Goal: Information Seeking & Learning: Learn about a topic

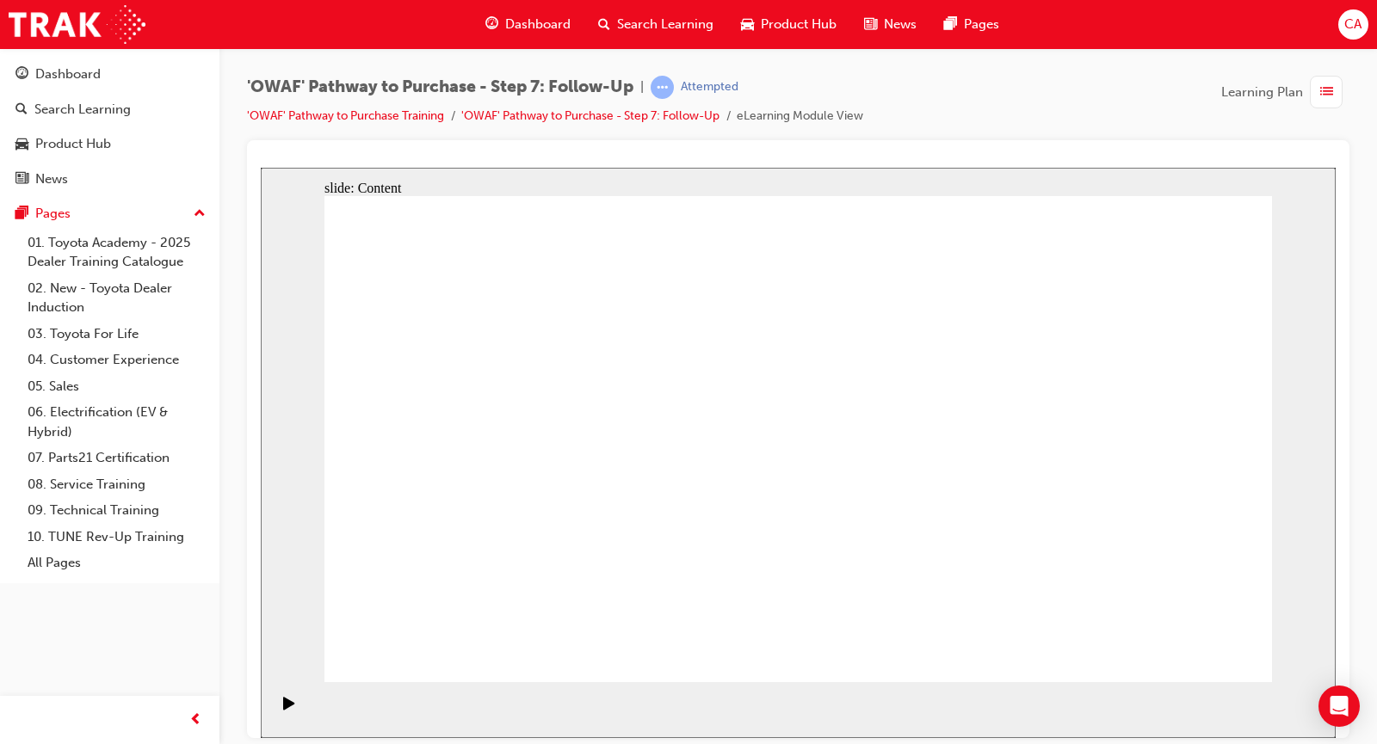
drag, startPoint x: 1147, startPoint y: 646, endPoint x: 1162, endPoint y: 648, distance: 14.7
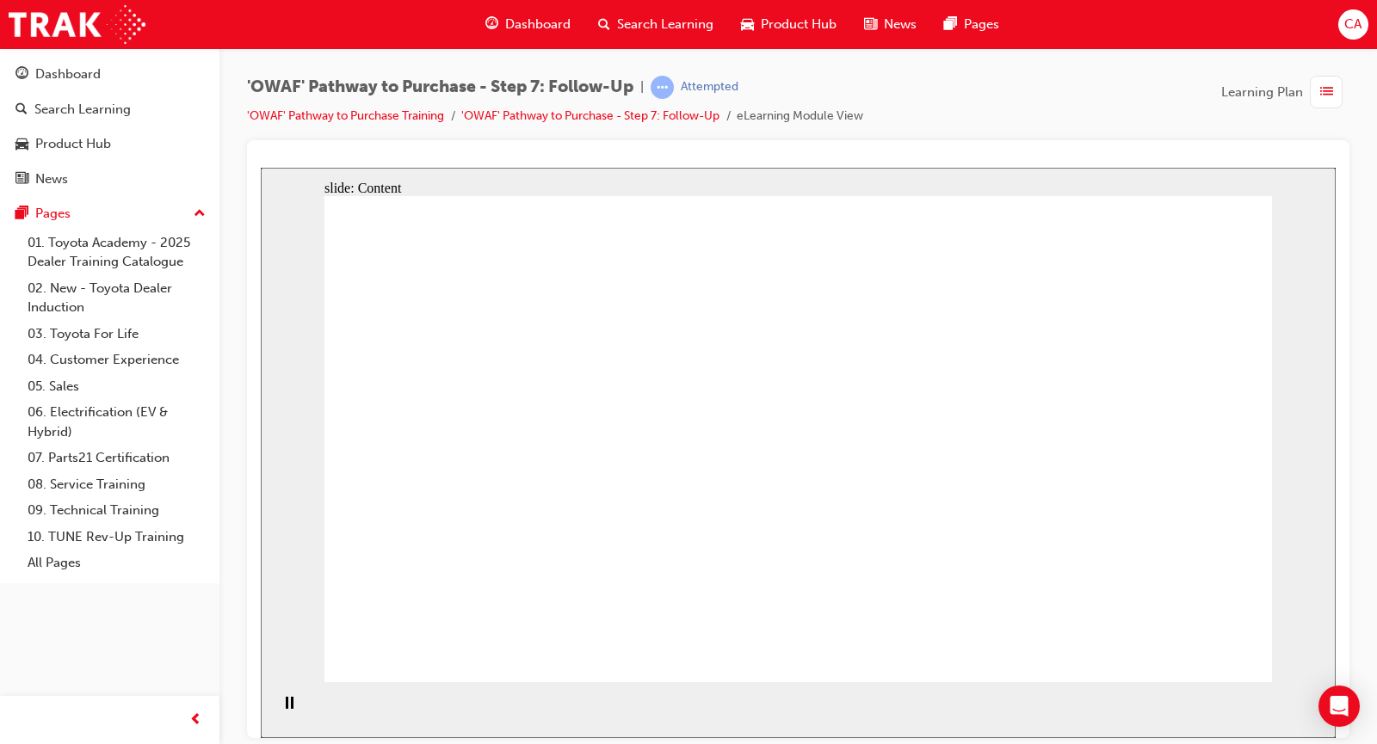
drag, startPoint x: 594, startPoint y: 438, endPoint x: 591, endPoint y: 449, distance: 11.5
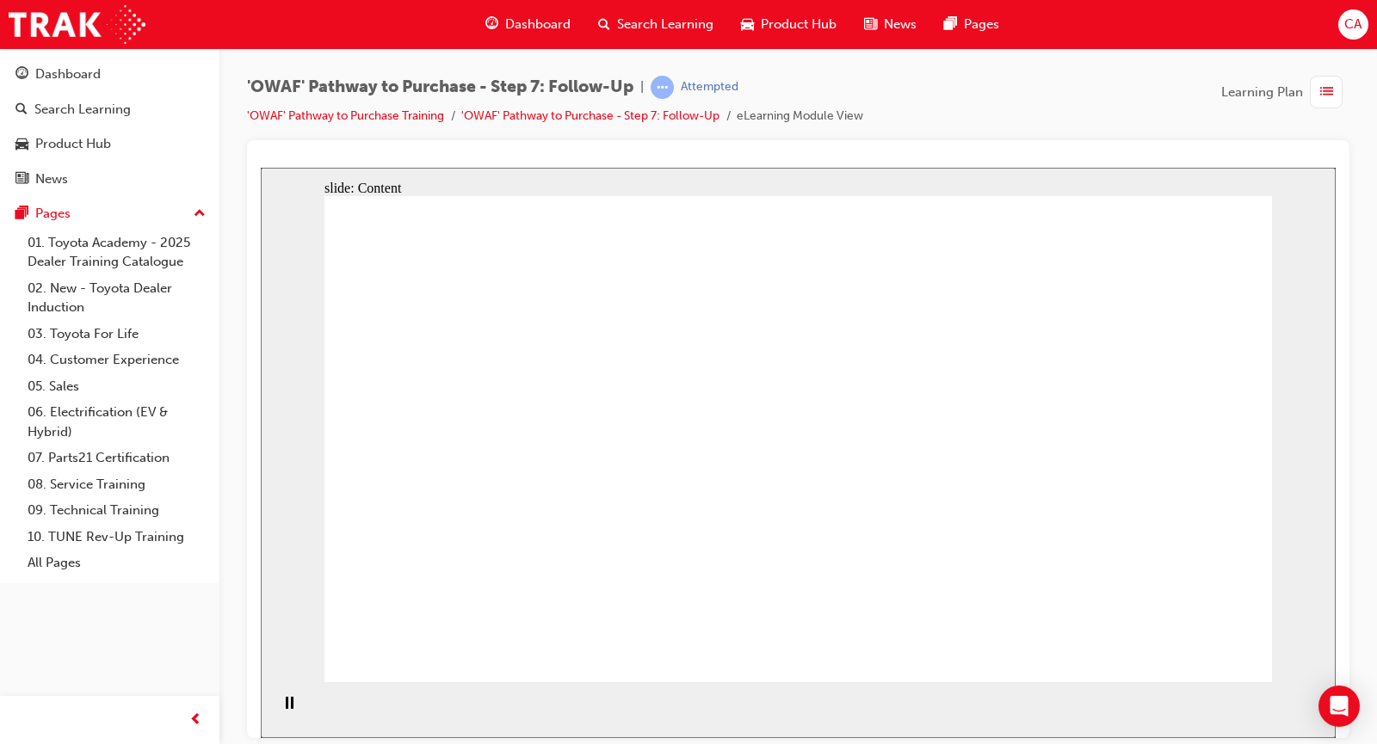
drag, startPoint x: 578, startPoint y: 382, endPoint x: 569, endPoint y: 386, distance: 10.4
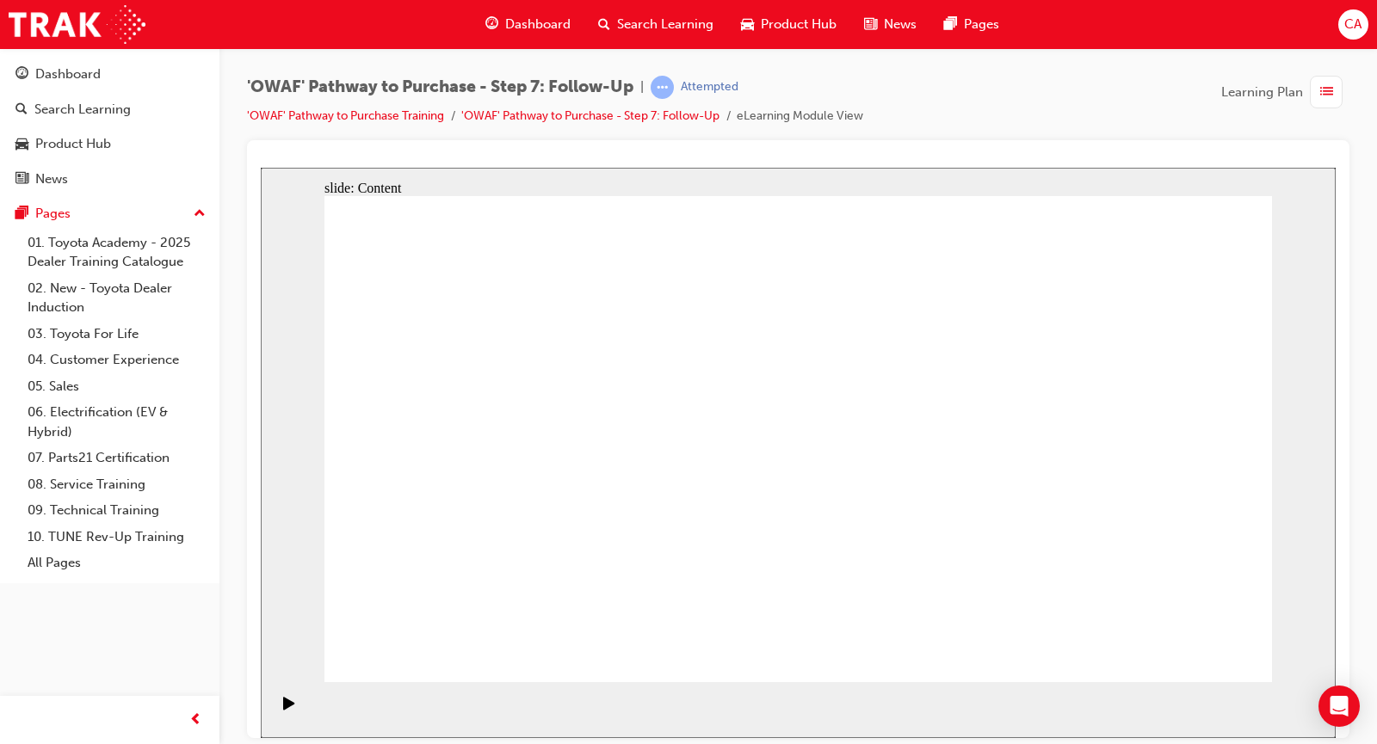
drag, startPoint x: 1096, startPoint y: 592, endPoint x: 1078, endPoint y: 559, distance: 37.4
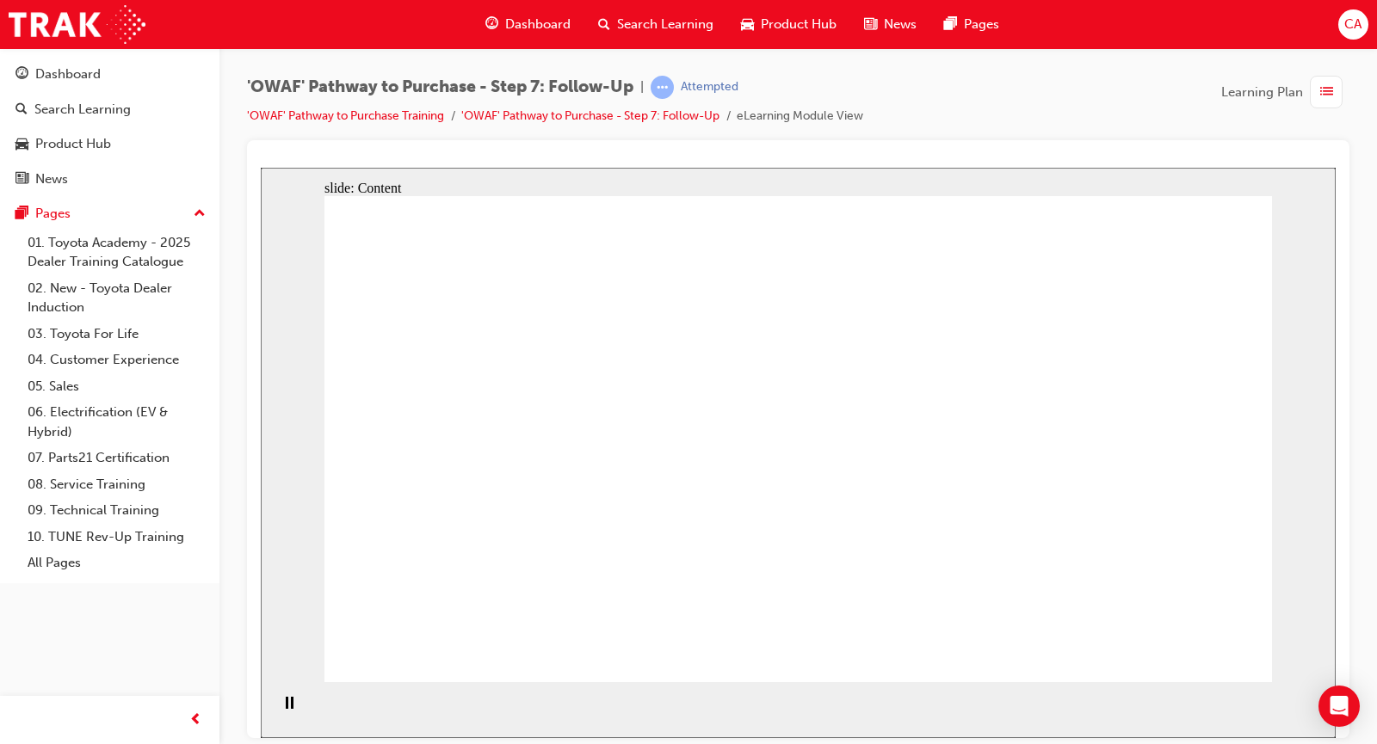
drag, startPoint x: 700, startPoint y: 376, endPoint x: 683, endPoint y: 361, distance: 22.6
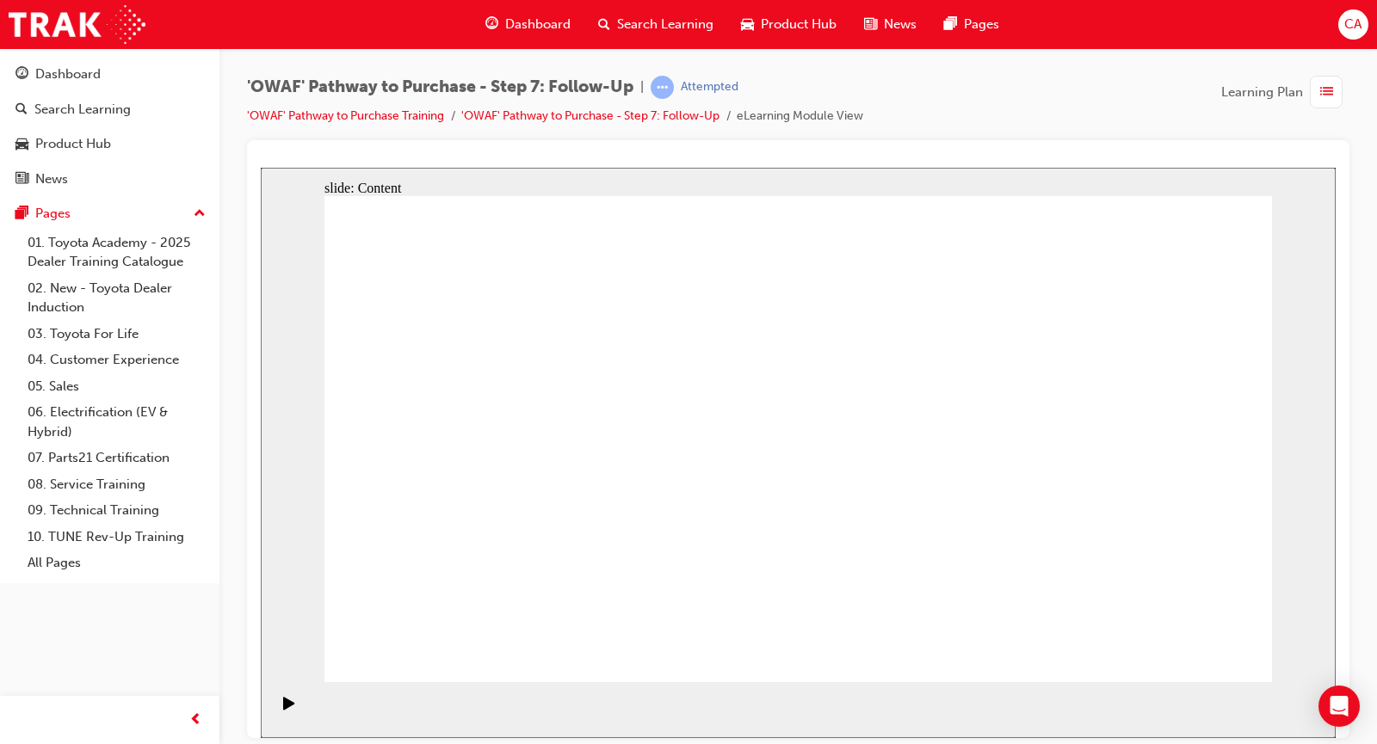
drag, startPoint x: 525, startPoint y: 322, endPoint x: 499, endPoint y: 326, distance: 26.2
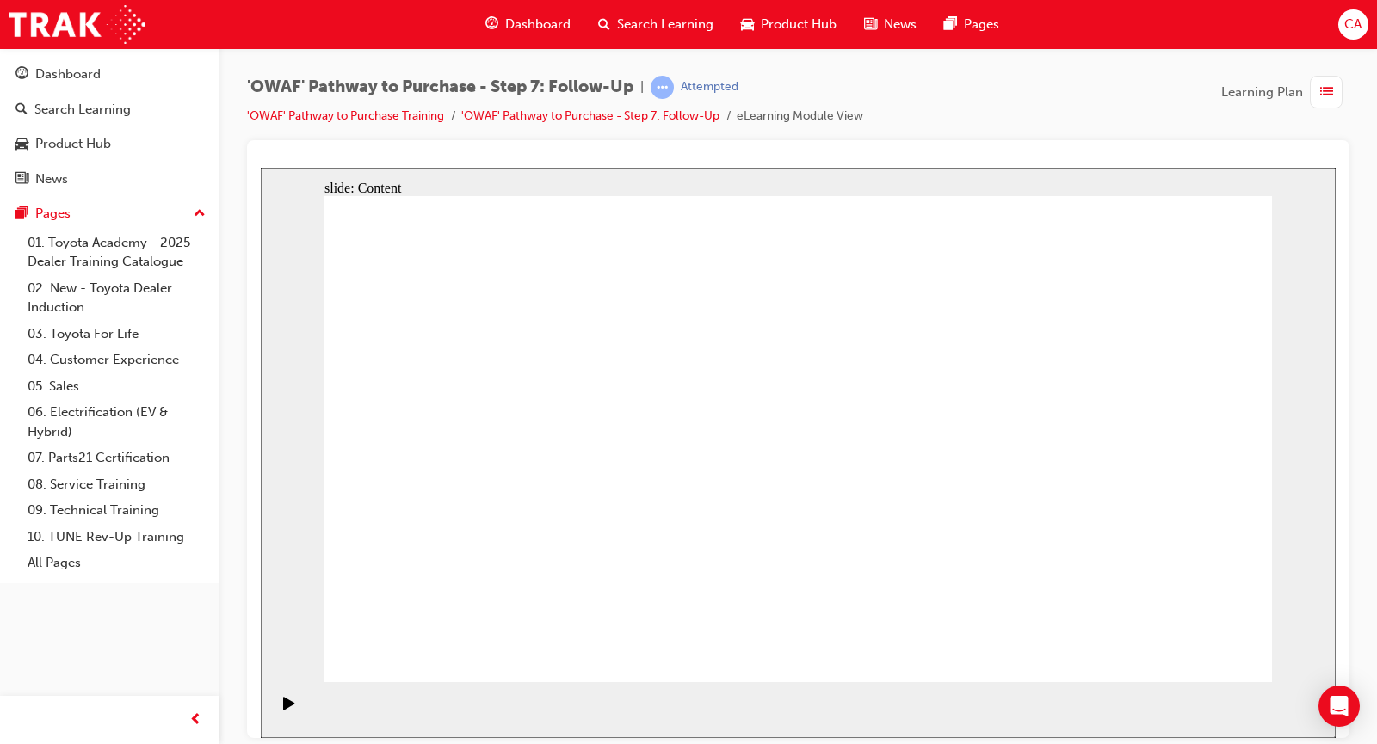
drag, startPoint x: 901, startPoint y: 361, endPoint x: 1082, endPoint y: 328, distance: 183.8
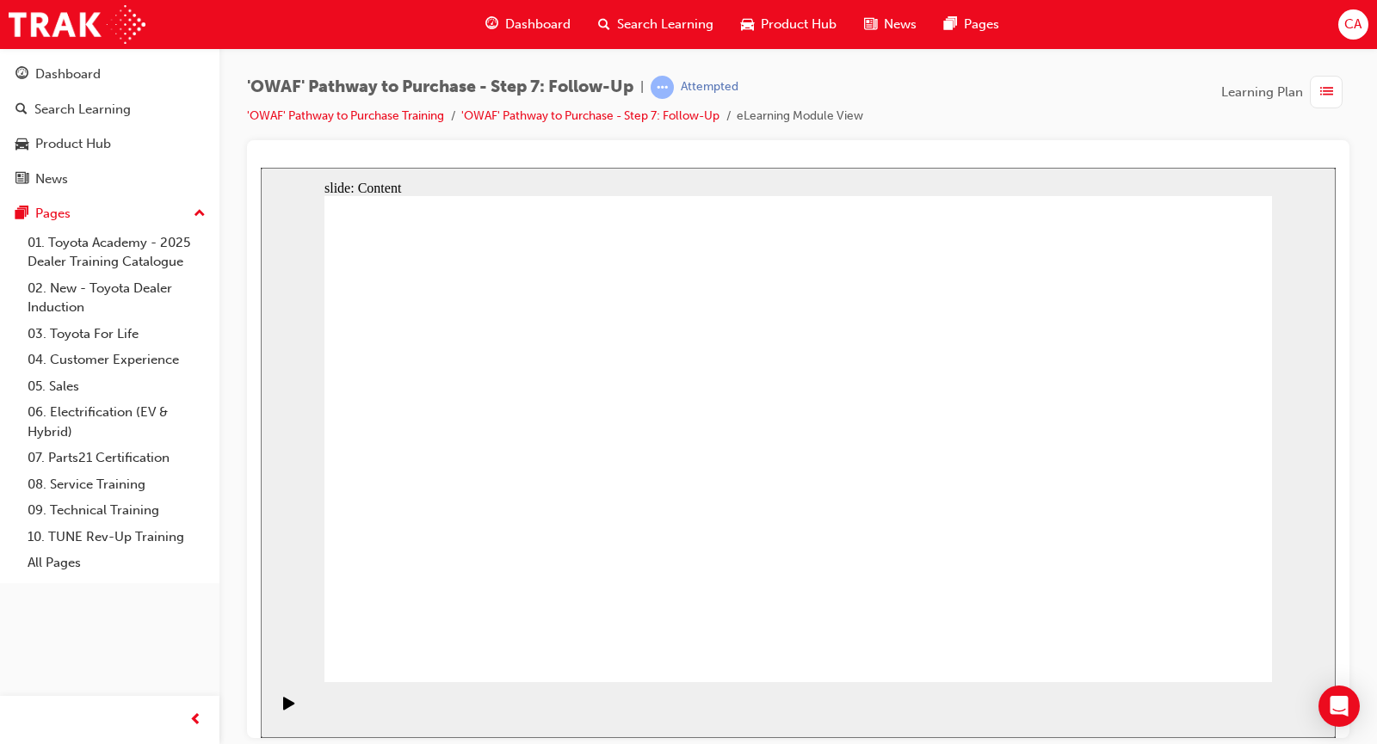
drag, startPoint x: 1199, startPoint y: 661, endPoint x: 1184, endPoint y: 656, distance: 15.5
drag, startPoint x: 962, startPoint y: 550, endPoint x: 969, endPoint y: 539, distance: 13.1
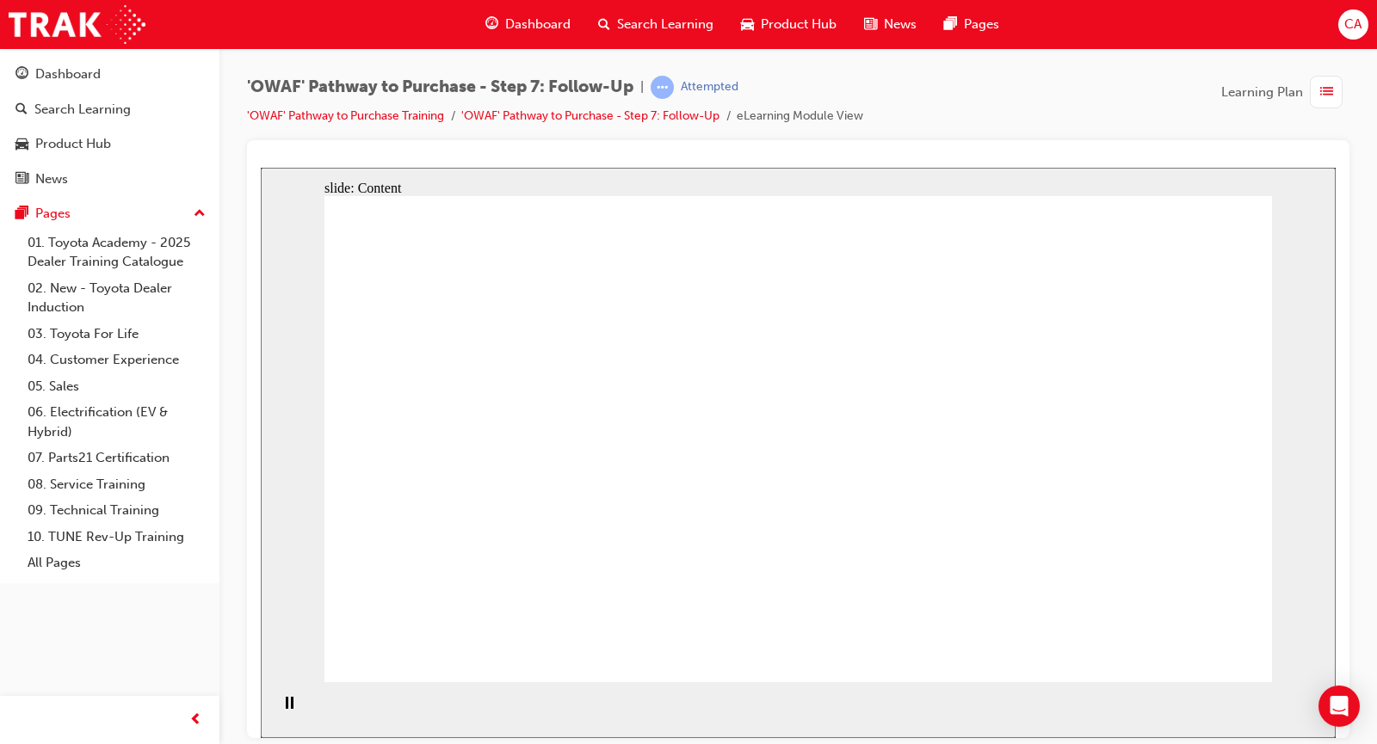
drag, startPoint x: 853, startPoint y: 370, endPoint x: 866, endPoint y: 415, distance: 46.6
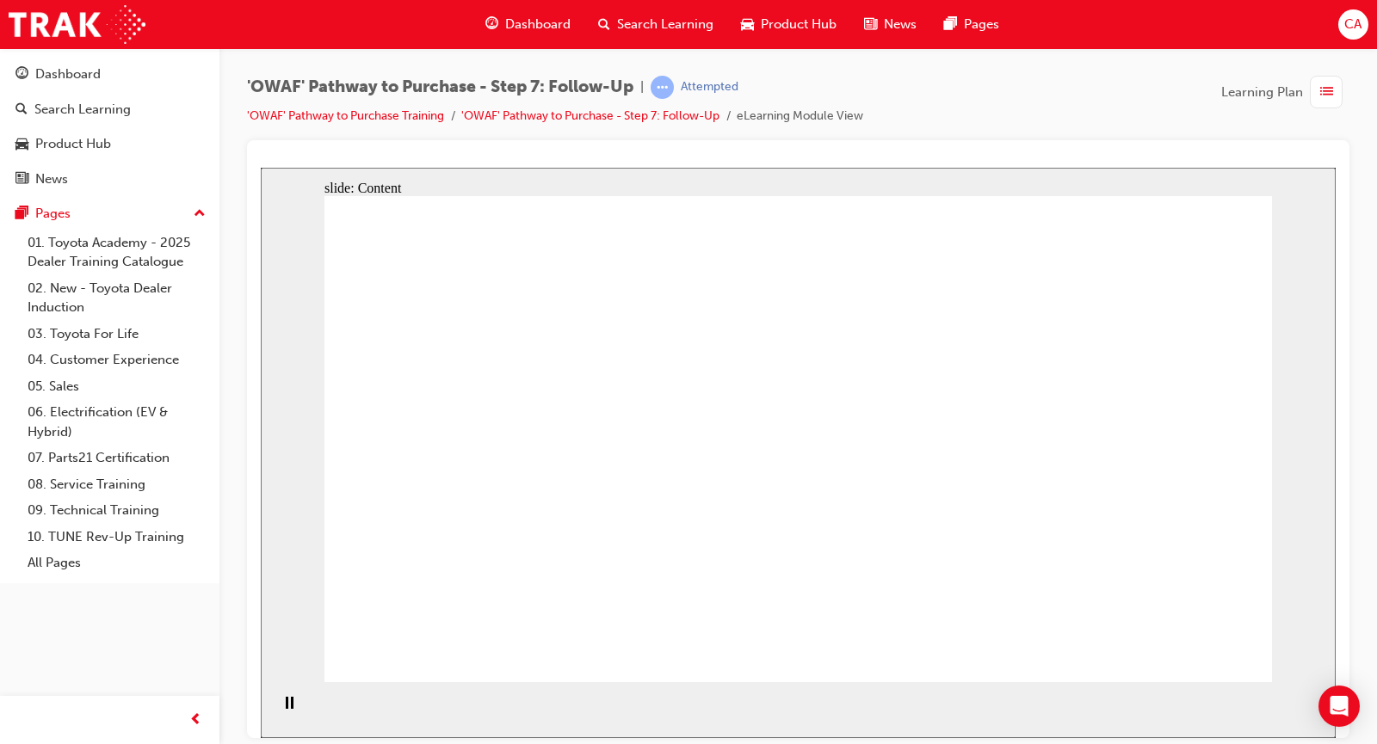
drag, startPoint x: 849, startPoint y: 444, endPoint x: 860, endPoint y: 479, distance: 37.0
drag, startPoint x: 864, startPoint y: 486, endPoint x: 851, endPoint y: 490, distance: 13.6
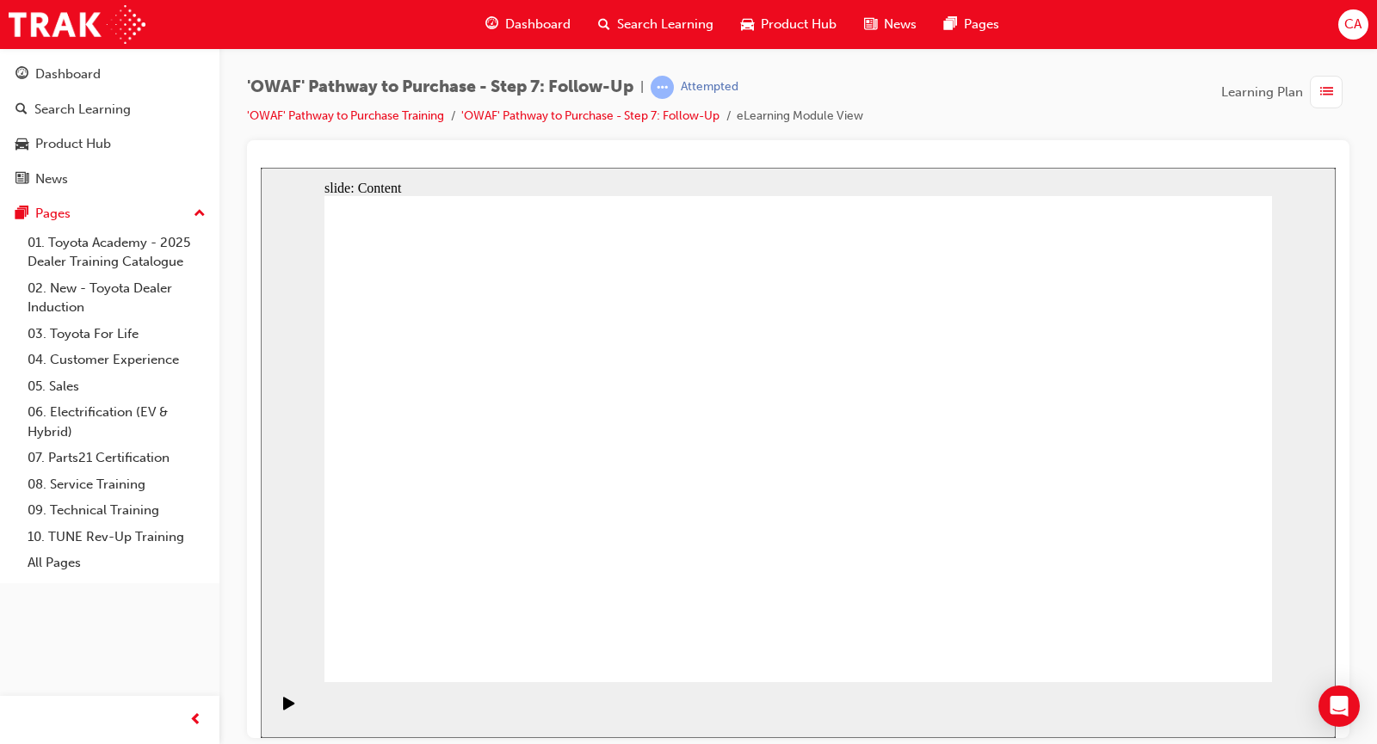
drag, startPoint x: 1193, startPoint y: 642, endPoint x: 1198, endPoint y: 654, distance: 12.8
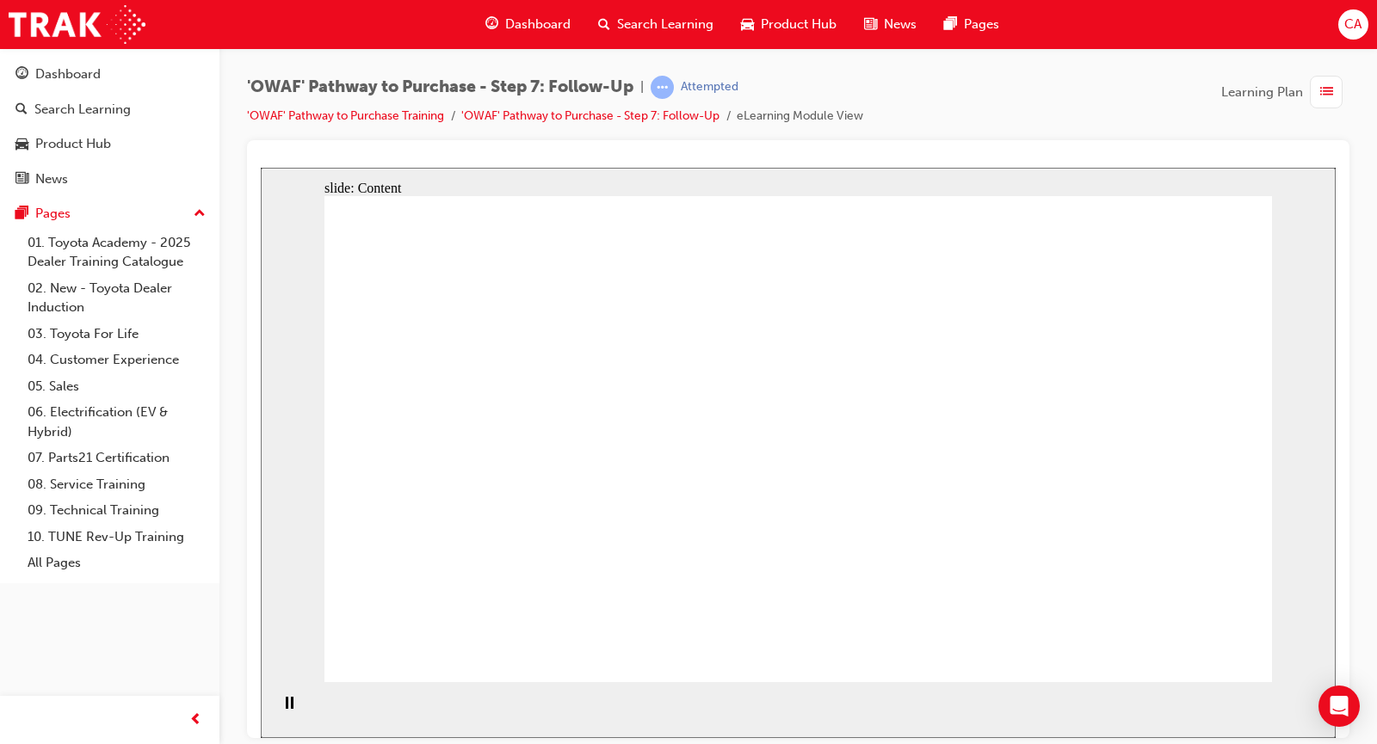
drag, startPoint x: 903, startPoint y: 265, endPoint x: 960, endPoint y: 253, distance: 58.9
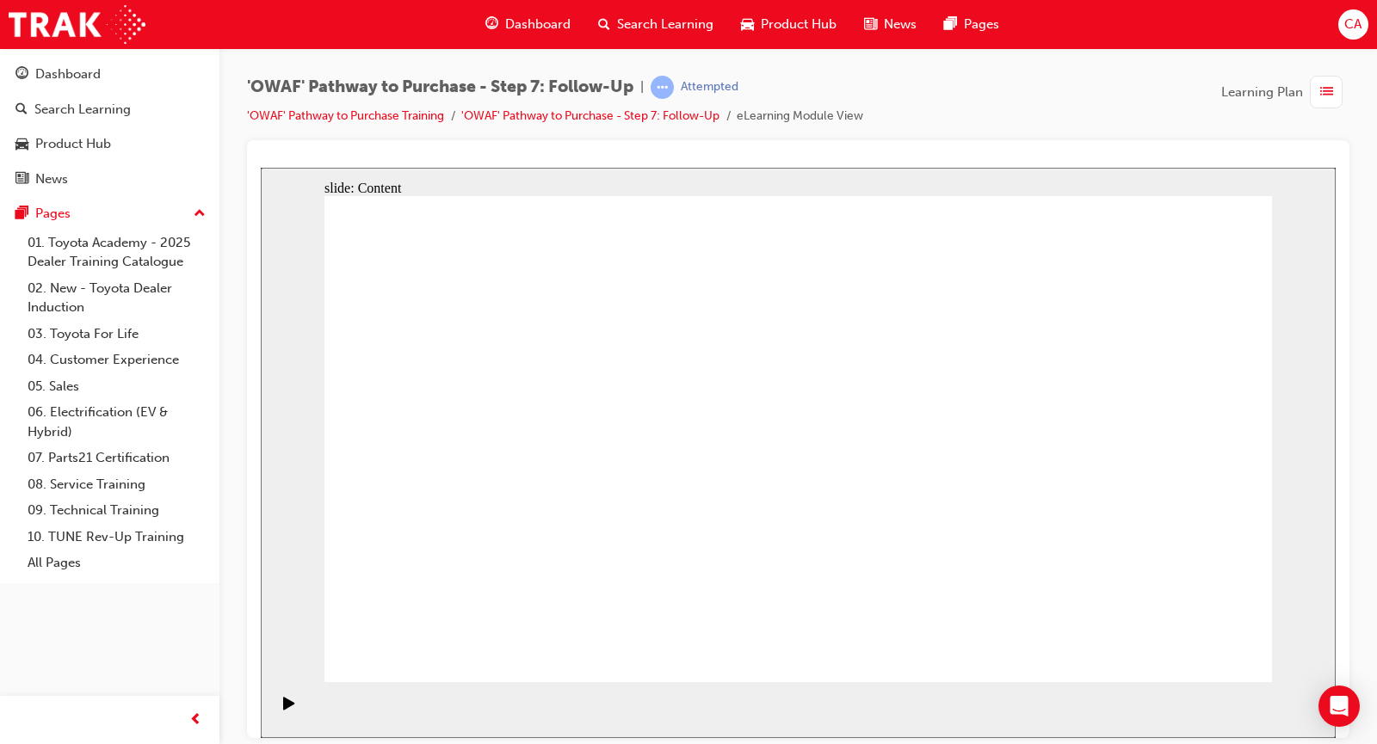
drag, startPoint x: 804, startPoint y: 335, endPoint x: 799, endPoint y: 342, distance: 8.9
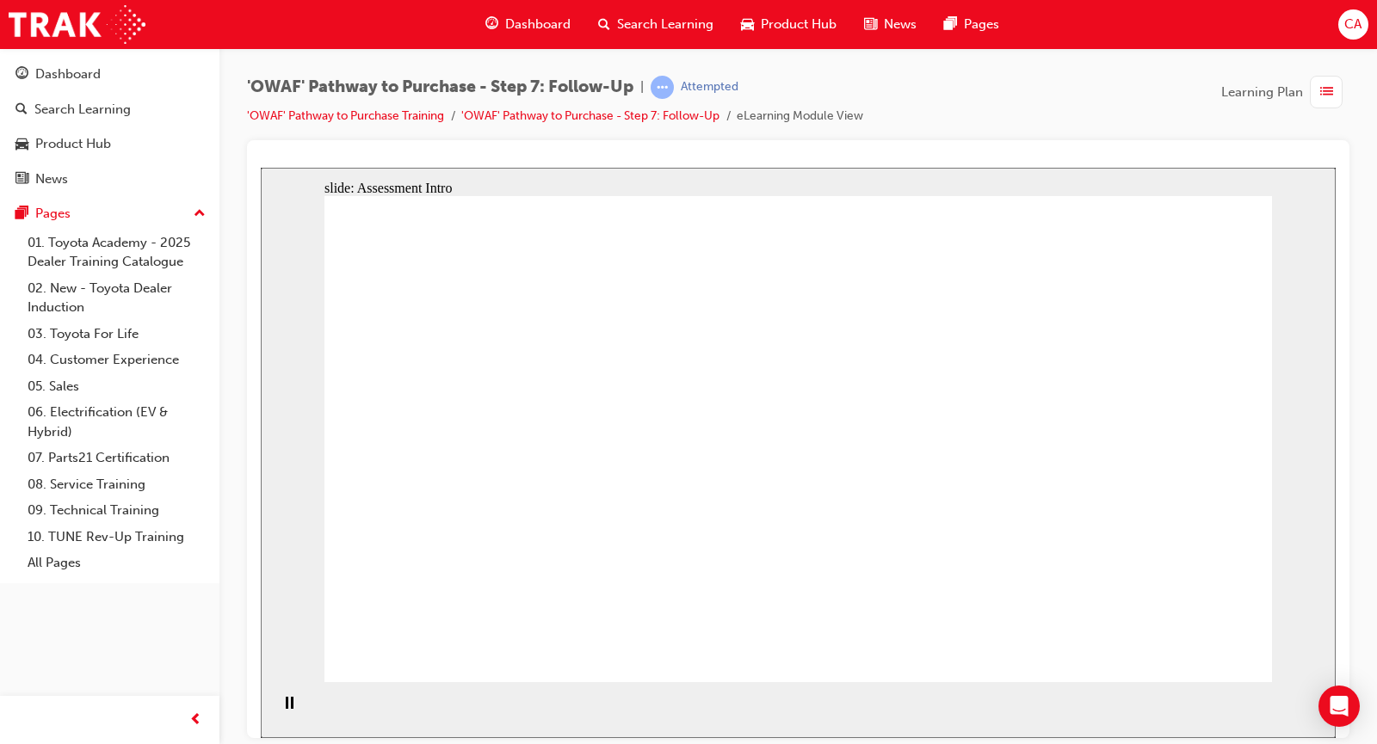
radio input "true"
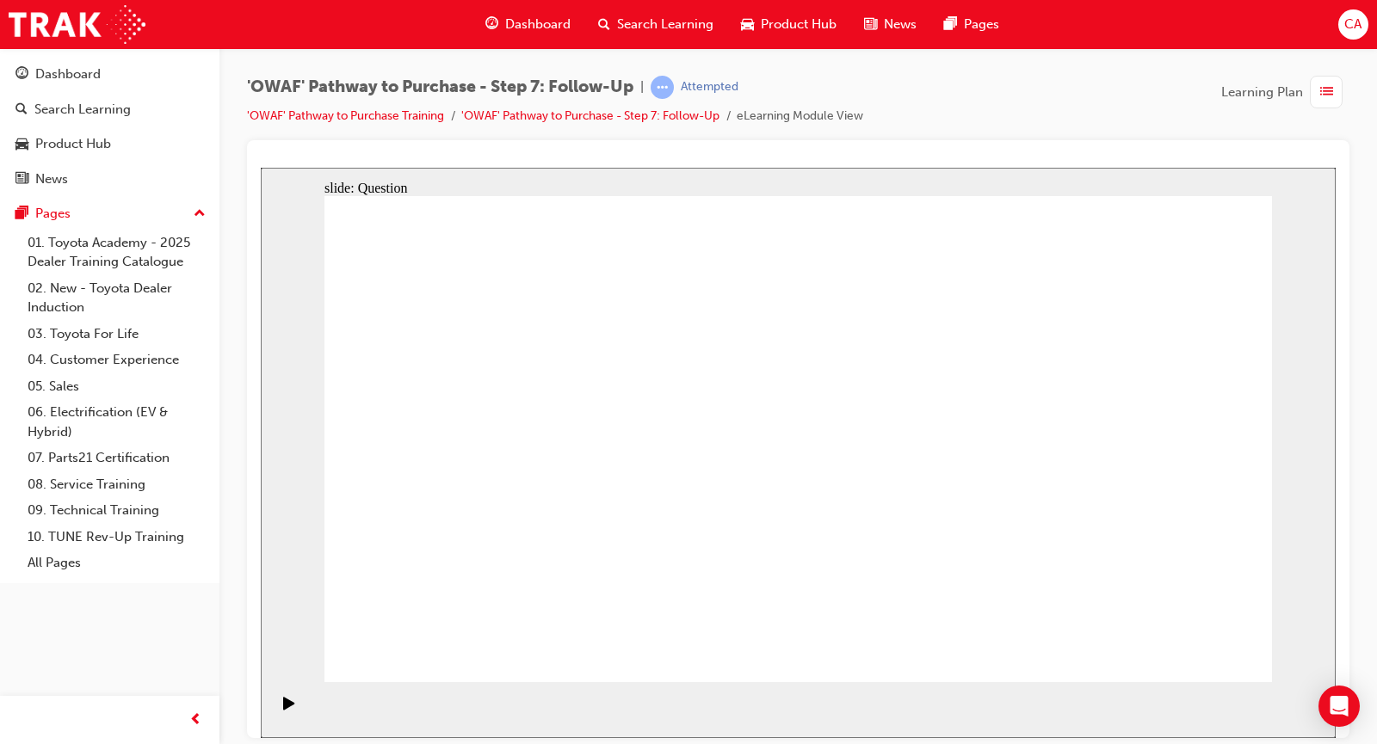
drag, startPoint x: 949, startPoint y: 570, endPoint x: 774, endPoint y: 385, distance: 254.4
drag, startPoint x: 838, startPoint y: 617, endPoint x: 636, endPoint y: 429, distance: 275.8
drag, startPoint x: 659, startPoint y: 611, endPoint x: 674, endPoint y: 480, distance: 131.6
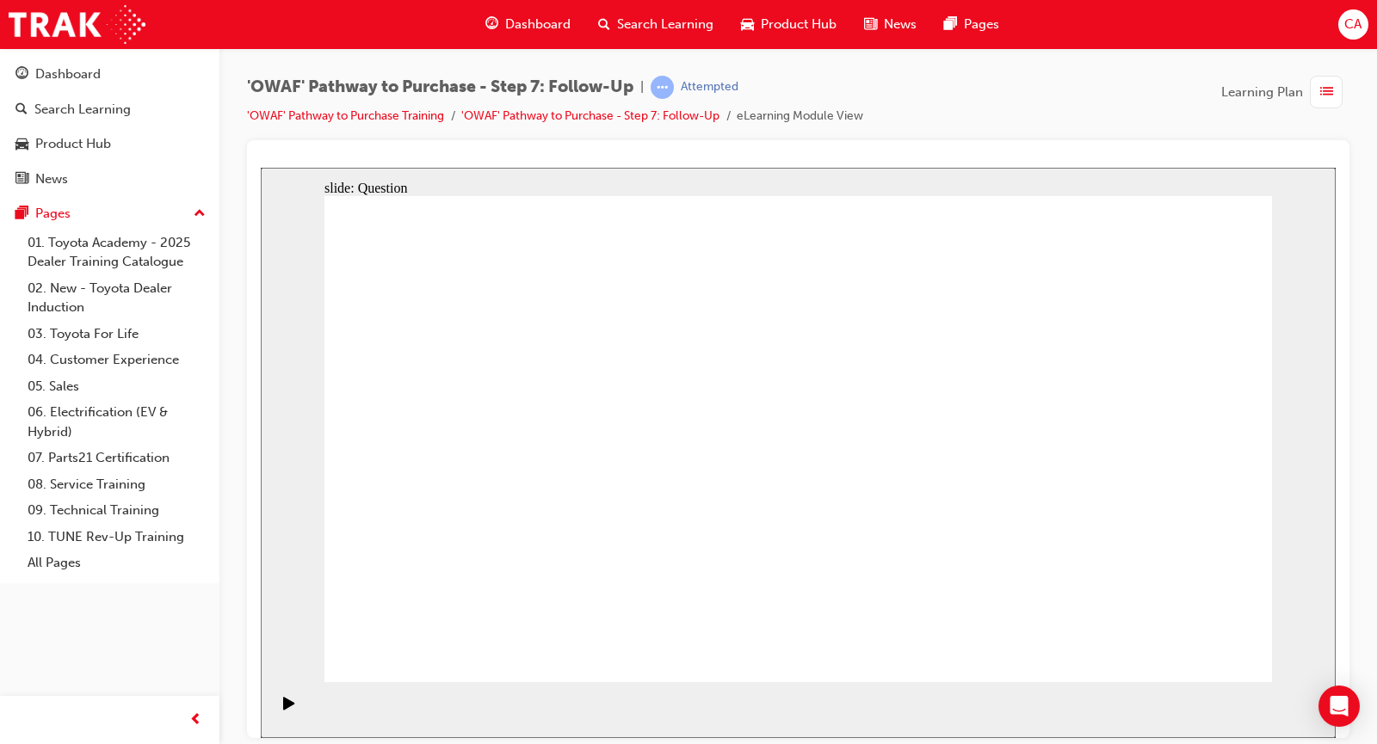
drag, startPoint x: 754, startPoint y: 385, endPoint x: 718, endPoint y: 625, distance: 241.9
drag, startPoint x: 637, startPoint y: 563, endPoint x: 776, endPoint y: 398, distance: 216.2
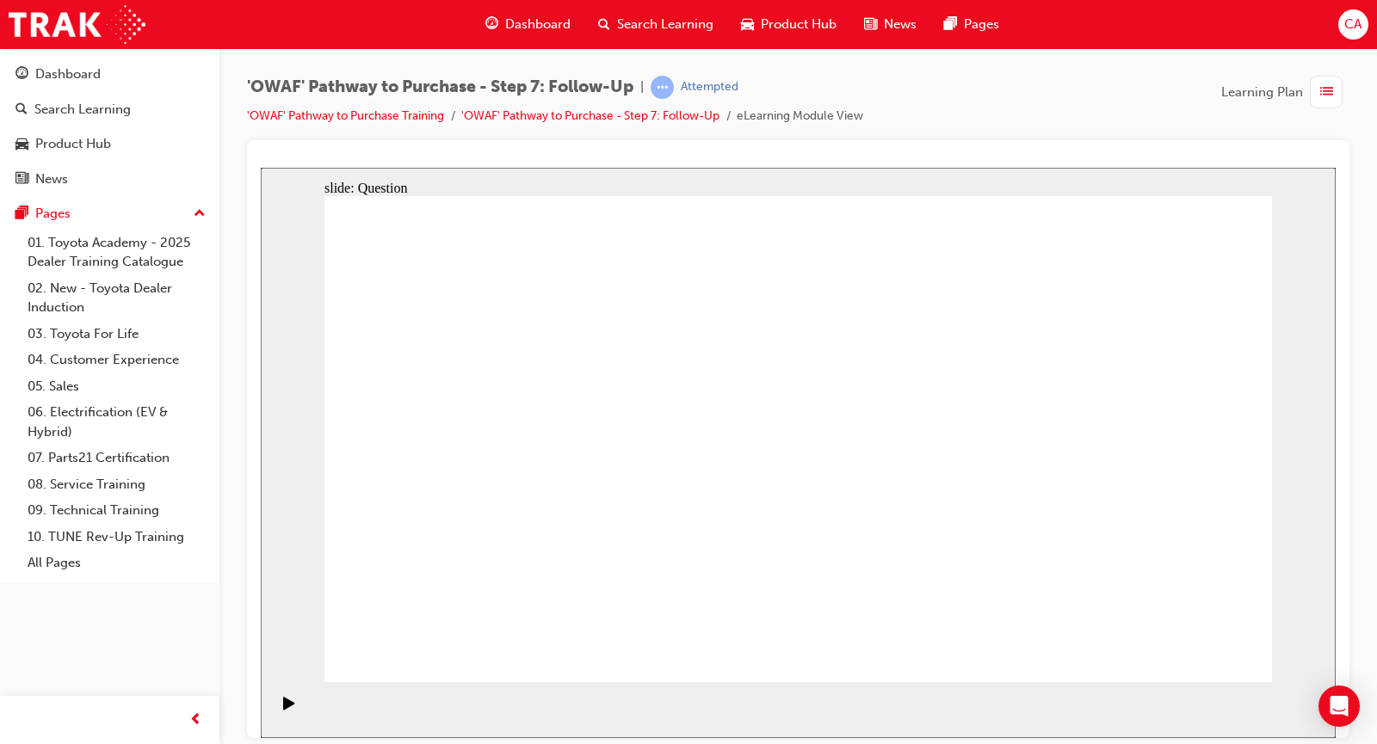
drag, startPoint x: 659, startPoint y: 517, endPoint x: 659, endPoint y: 604, distance: 86.9
drag, startPoint x: 944, startPoint y: 560, endPoint x: 618, endPoint y: 467, distance: 339.1
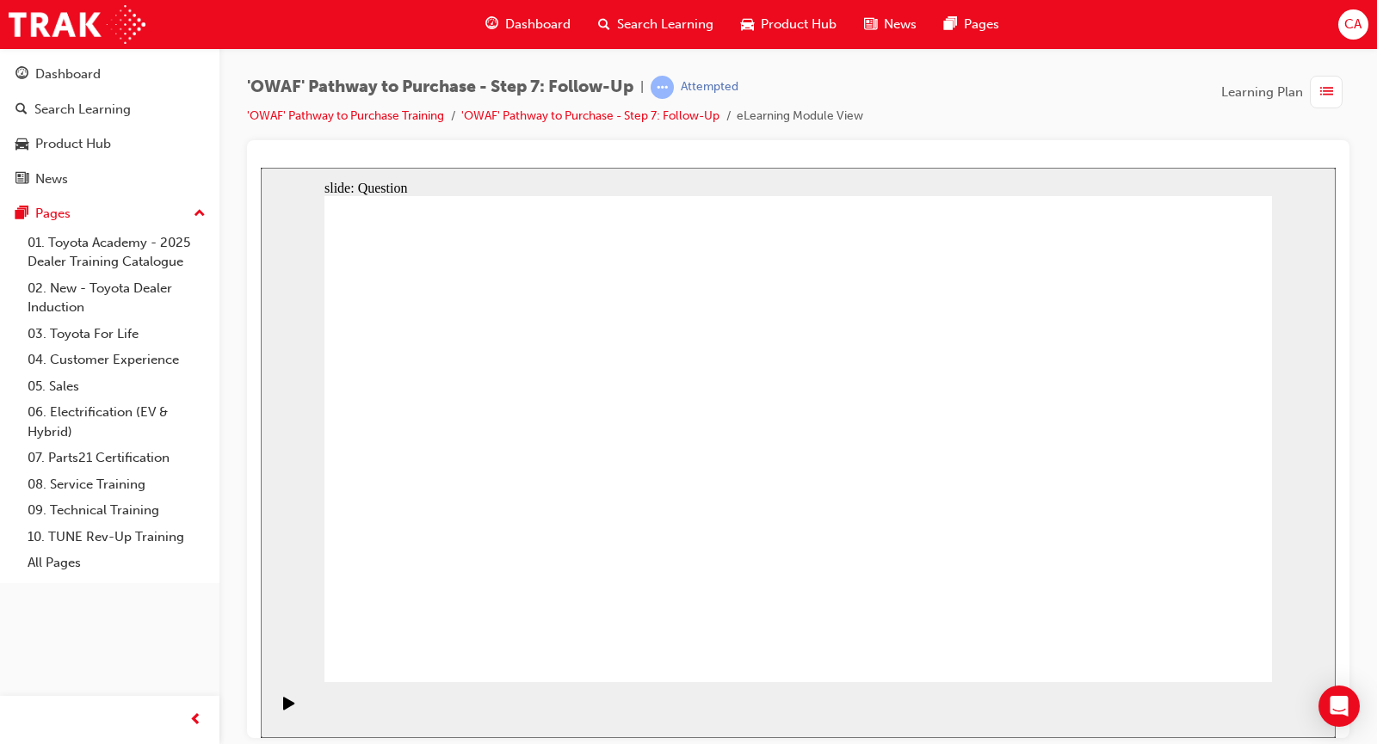
radio input "true"
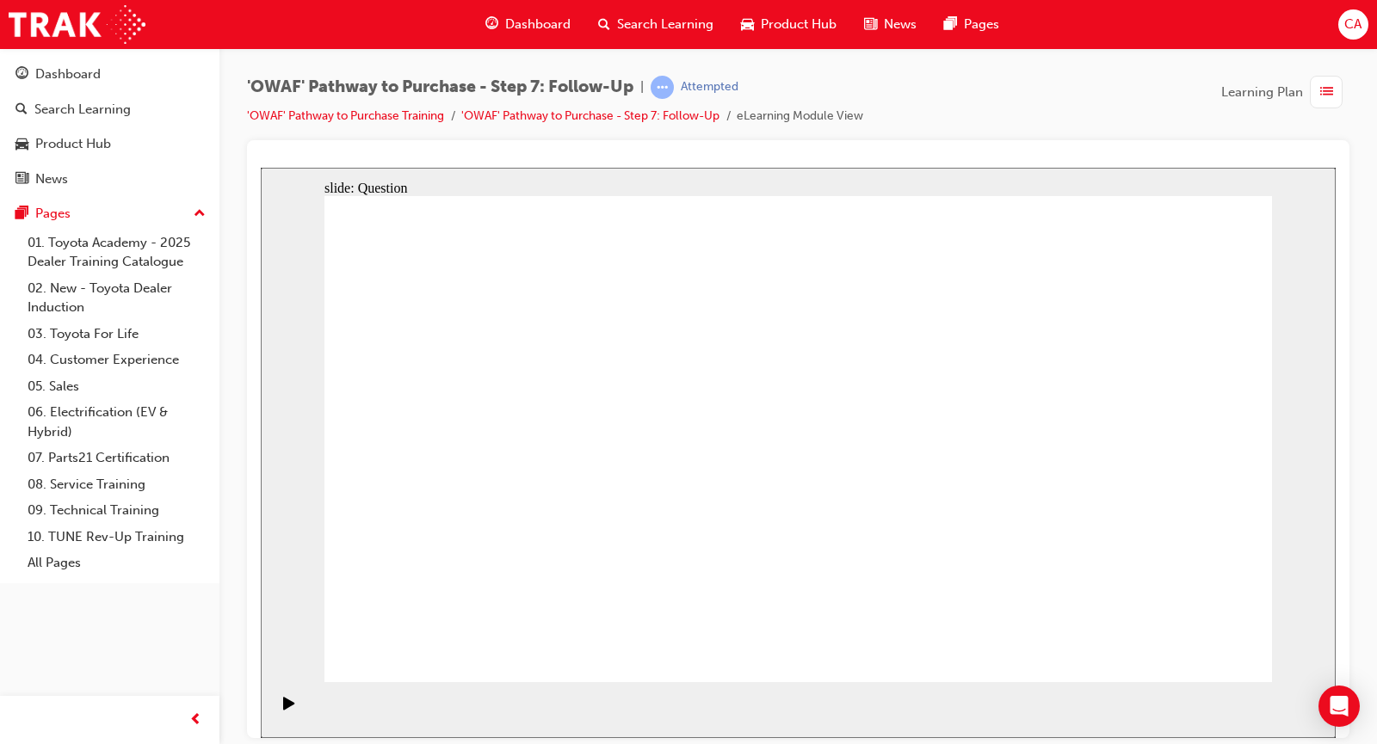
radio input "false"
radio input "true"
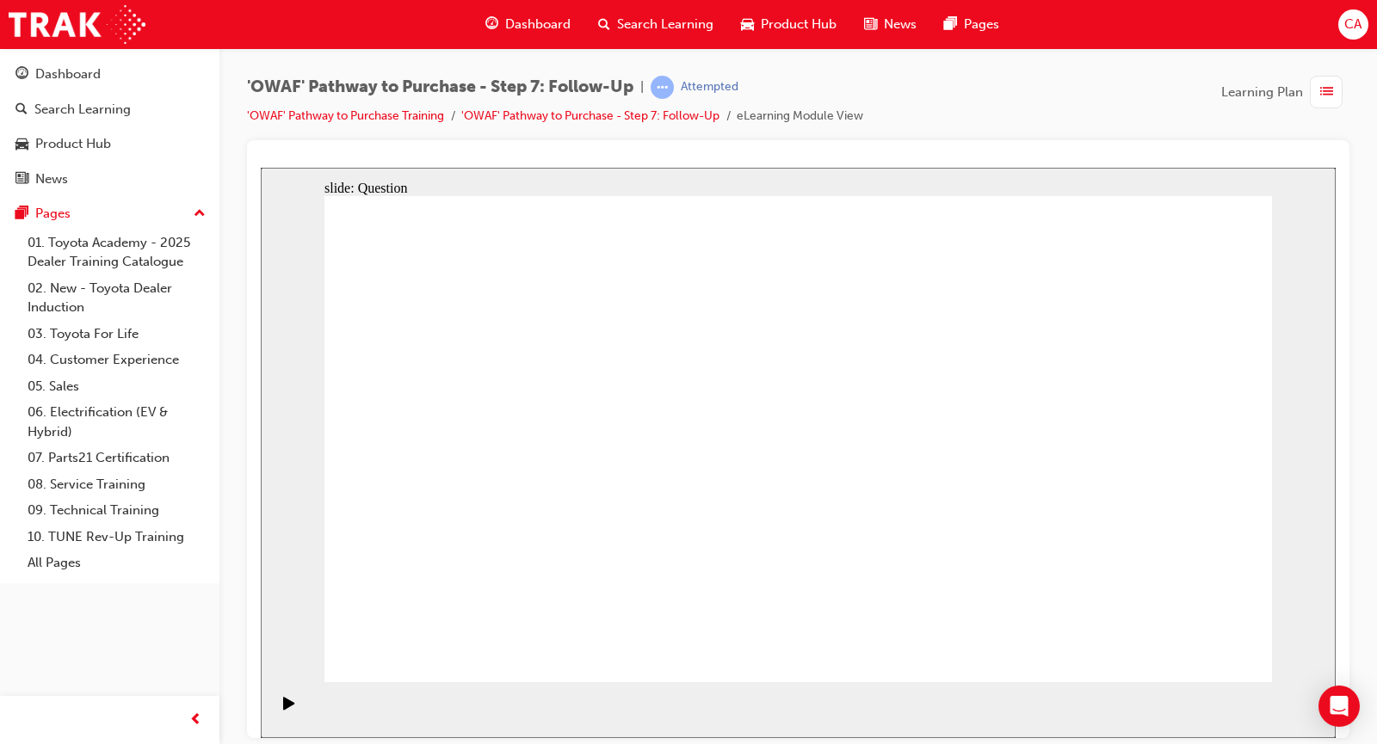
radio input "true"
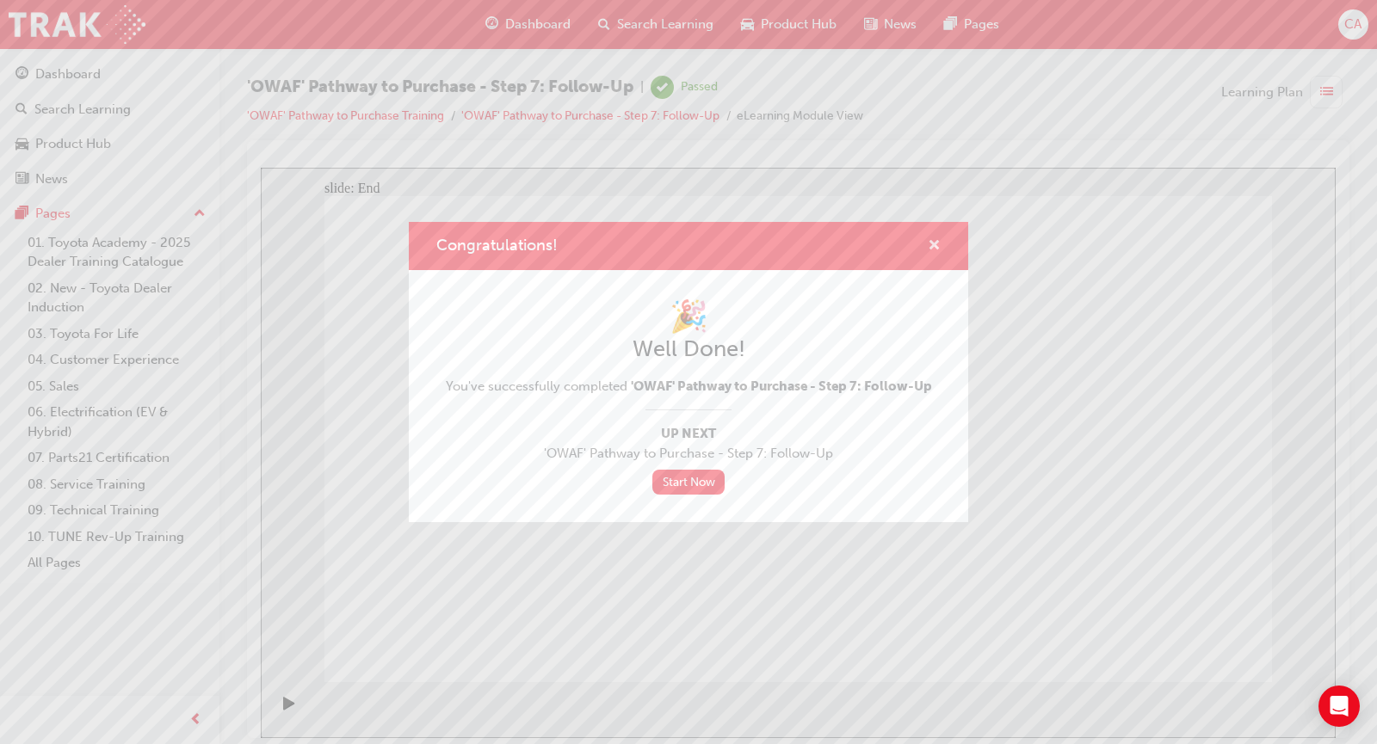
click at [933, 250] on span "cross-icon" at bounding box center [934, 246] width 13 height 15
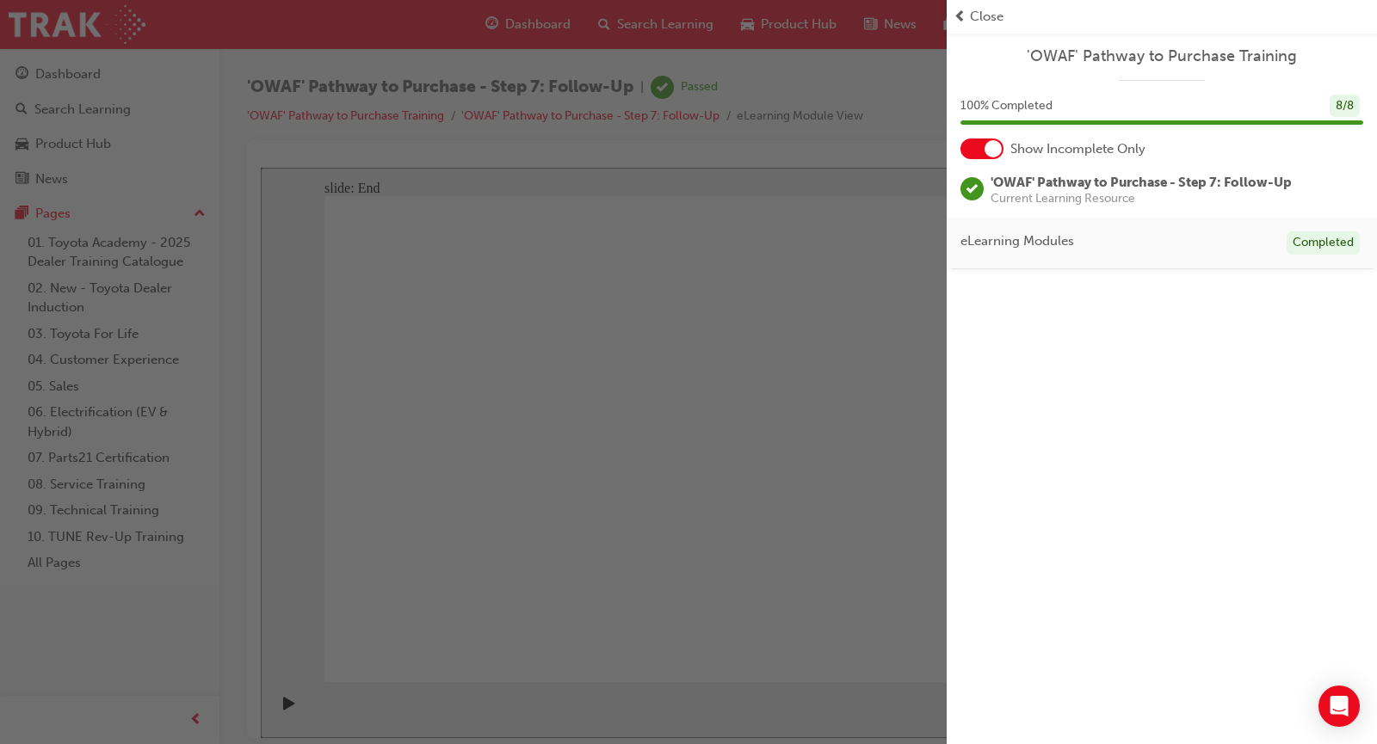
click at [977, 12] on span "Close" at bounding box center [987, 17] width 34 height 20
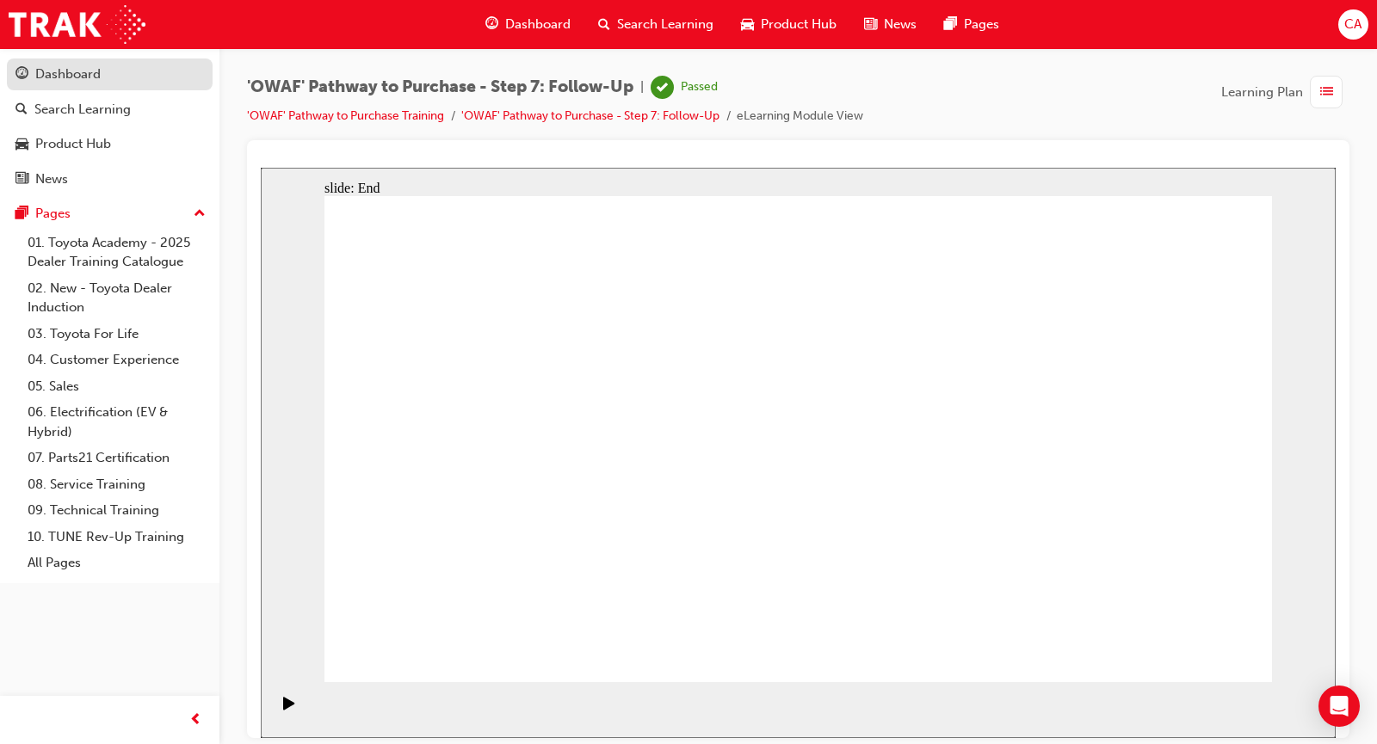
click at [66, 70] on div "Dashboard" at bounding box center [67, 75] width 65 height 20
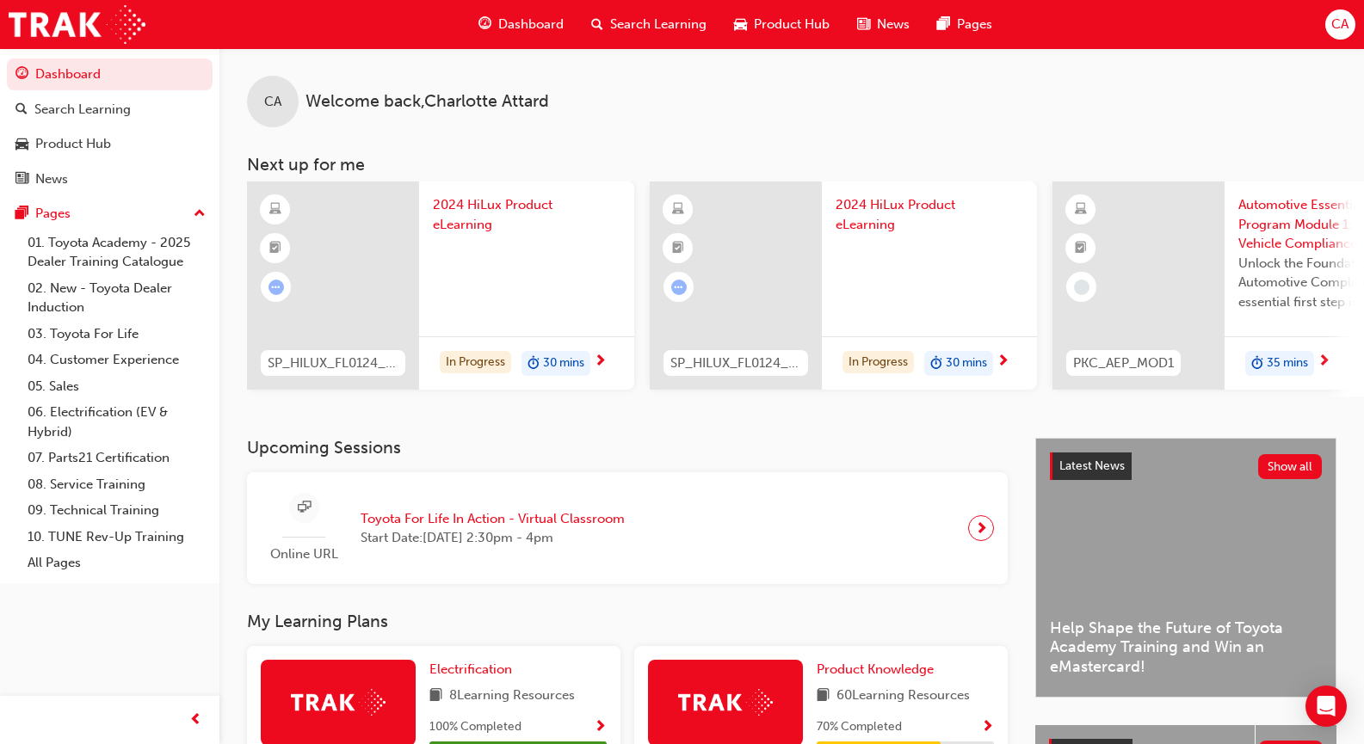
click at [603, 361] on span "next-icon" at bounding box center [600, 362] width 13 height 15
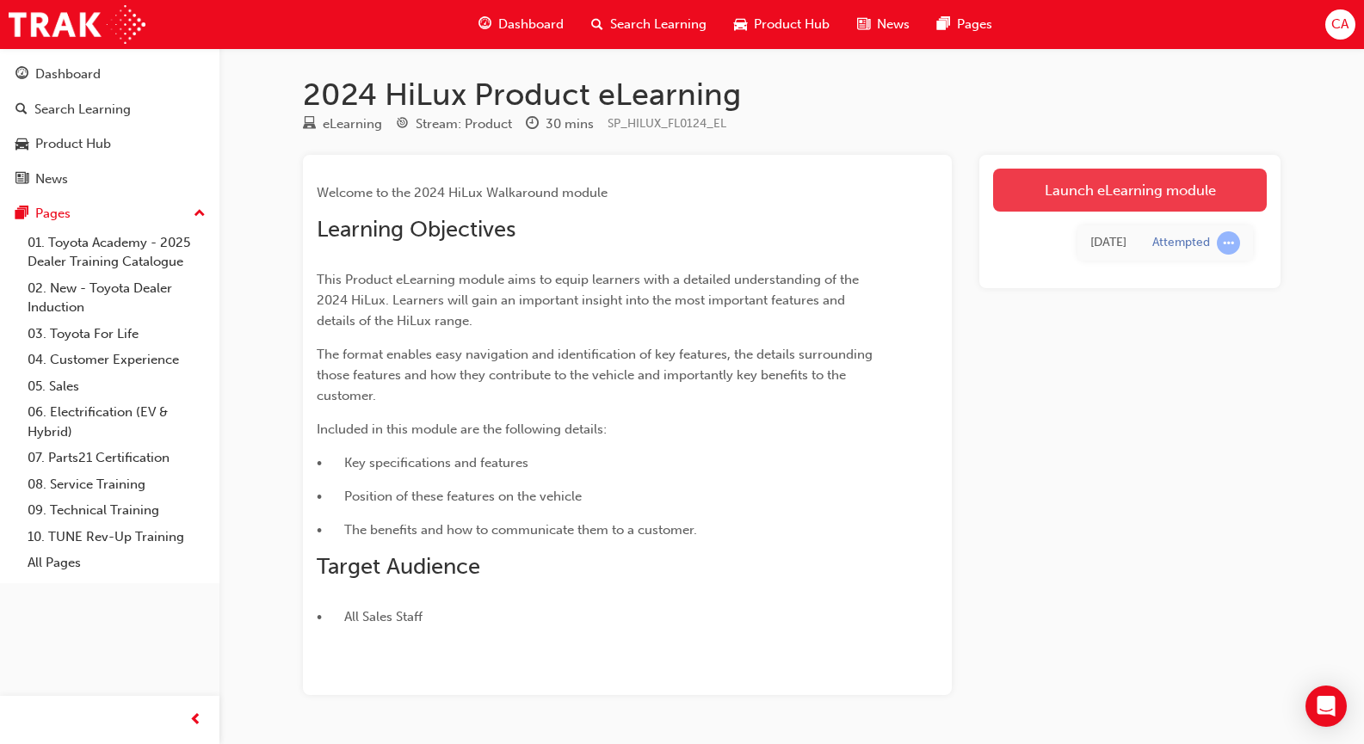
click at [1049, 187] on link "Launch eLearning module" at bounding box center [1130, 190] width 274 height 43
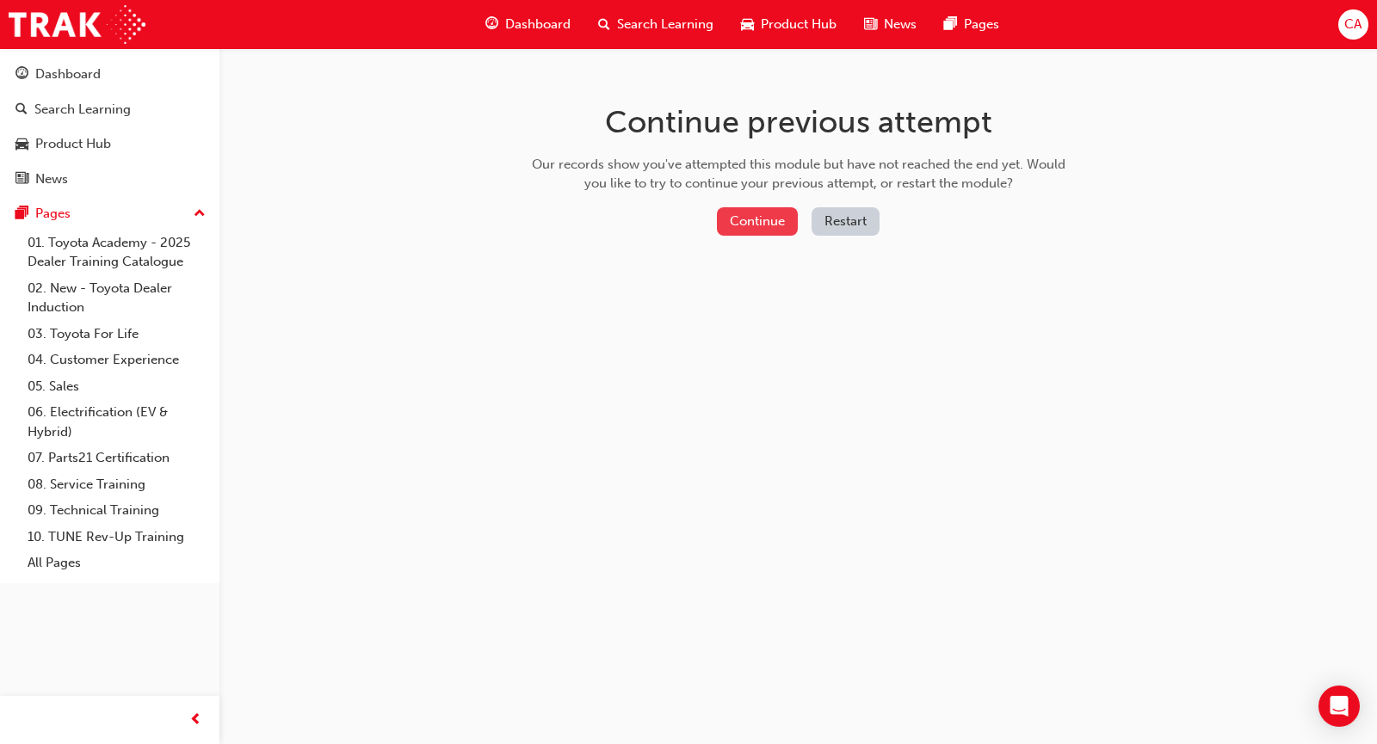
click at [780, 225] on button "Continue" at bounding box center [757, 221] width 81 height 28
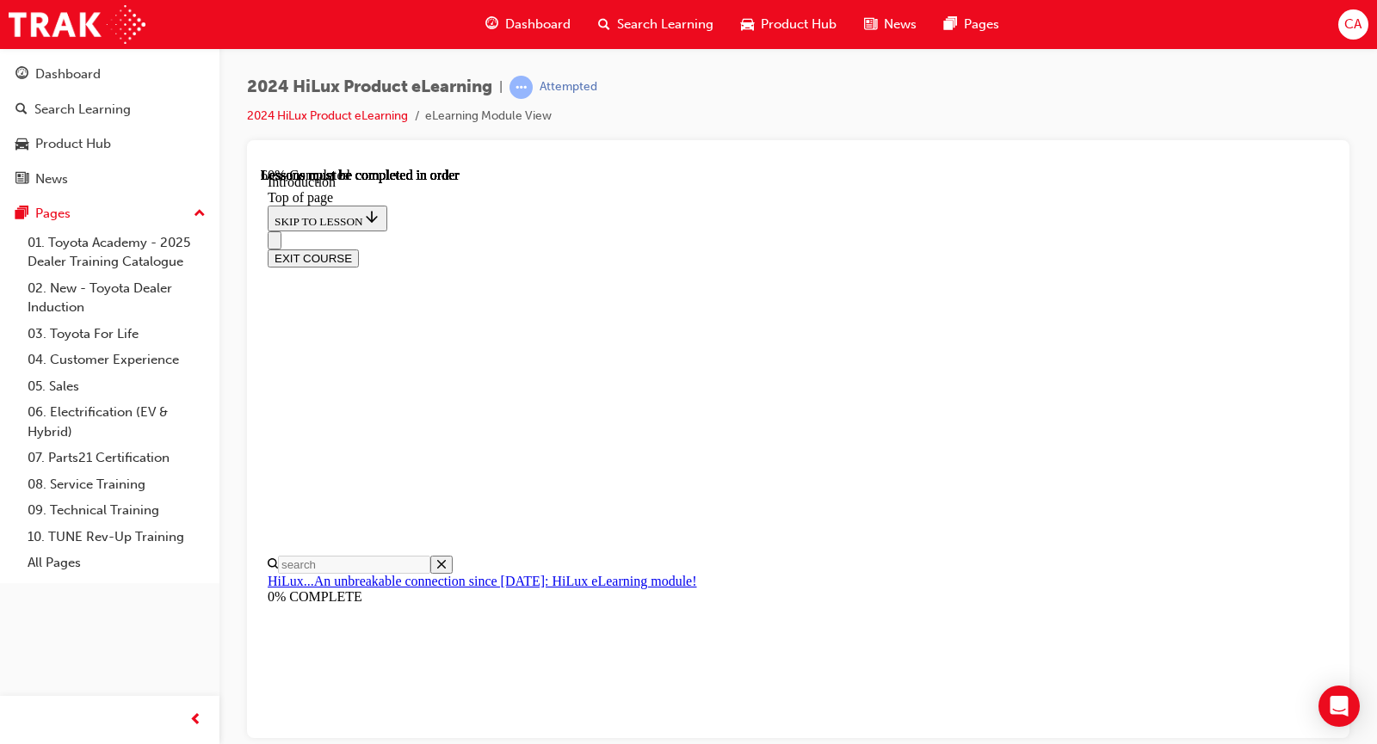
scroll to position [742, 0]
